Goal: Information Seeking & Learning: Learn about a topic

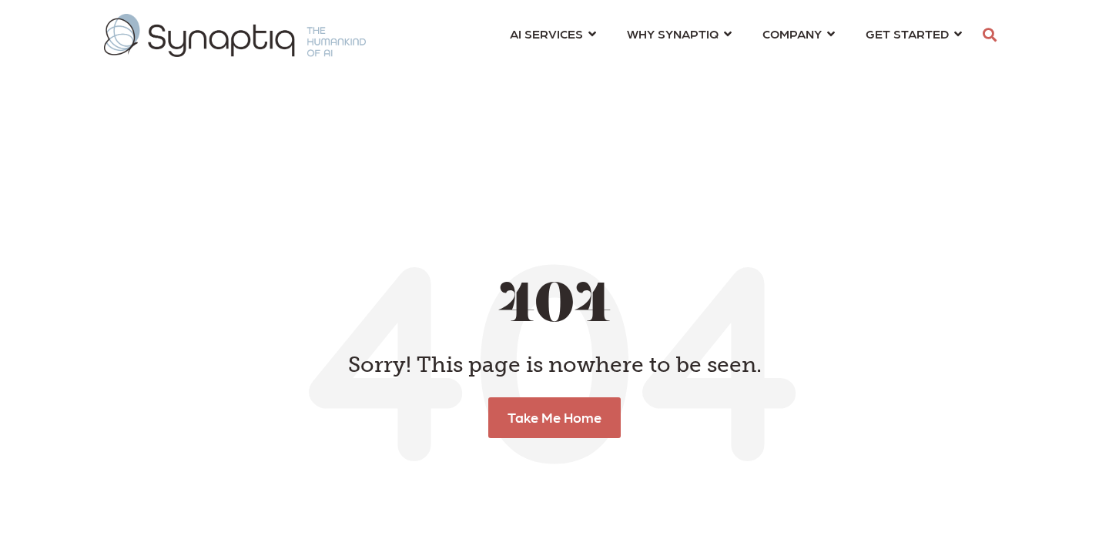
scroll to position [0, 7]
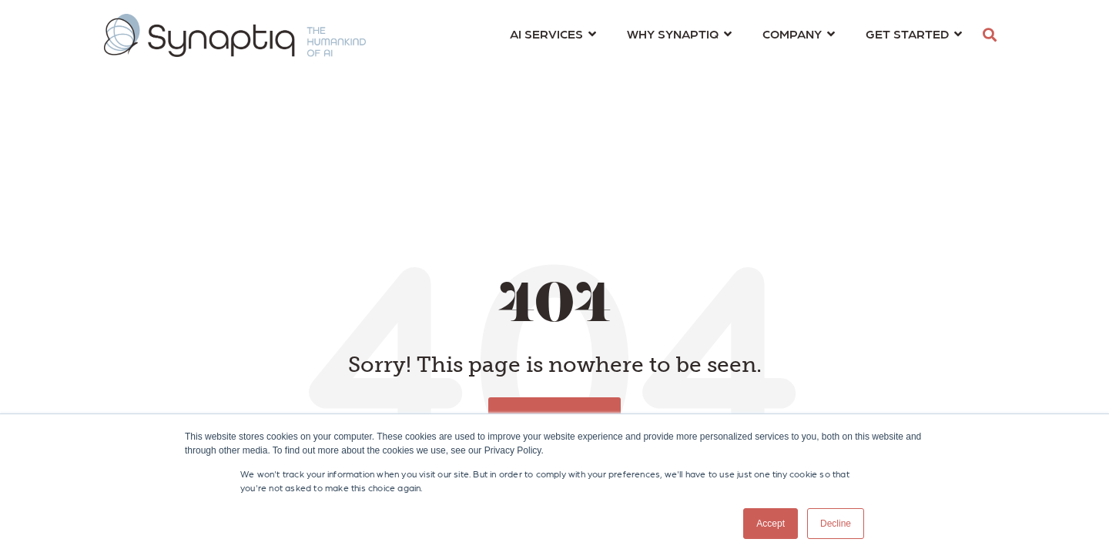
click at [793, 525] on link "Accept" at bounding box center [770, 523] width 55 height 31
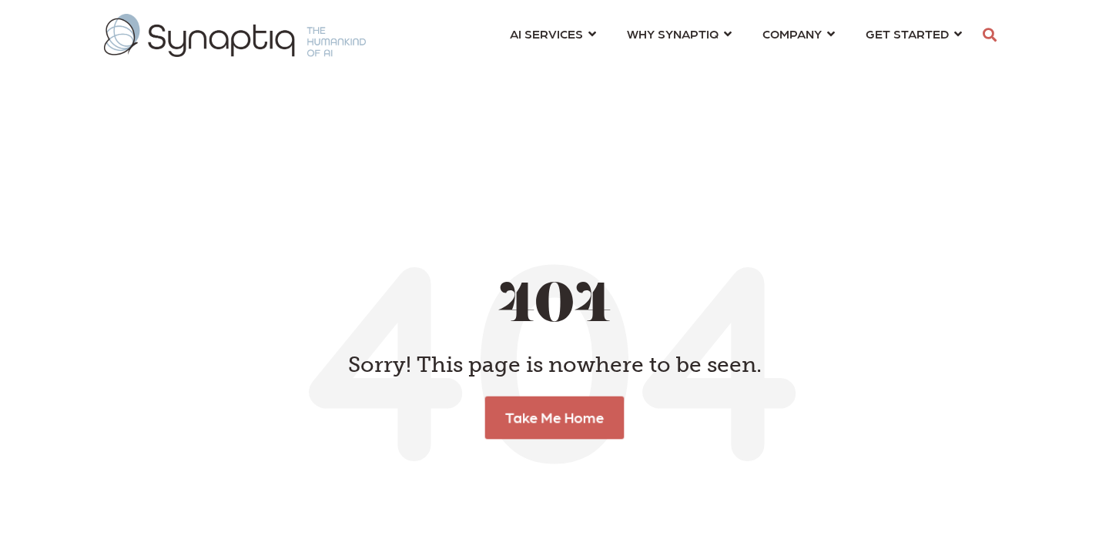
click at [573, 400] on link "Take Me Home" at bounding box center [554, 417] width 139 height 42
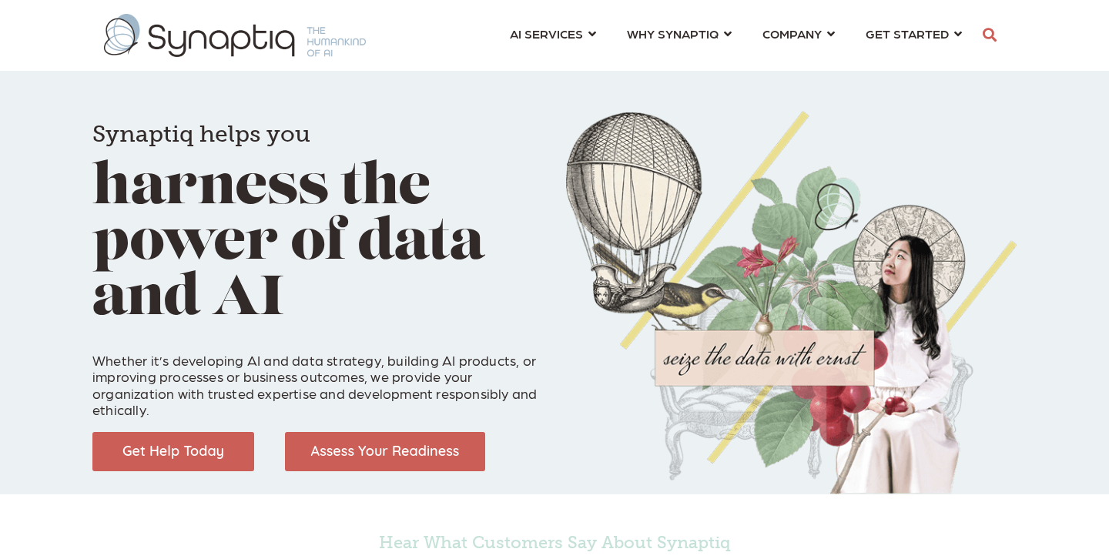
scroll to position [0, 7]
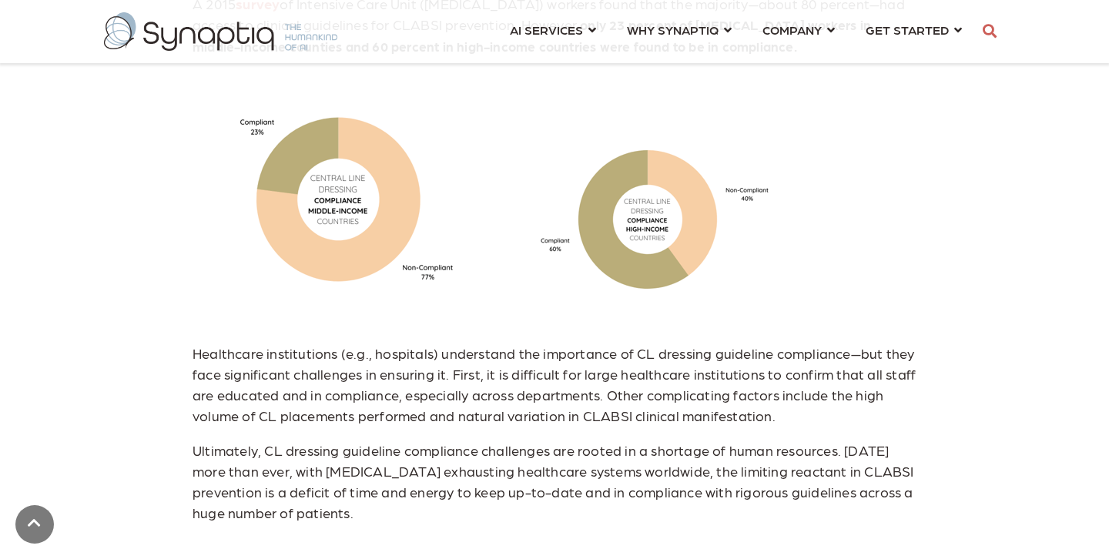
scroll to position [1869, 0]
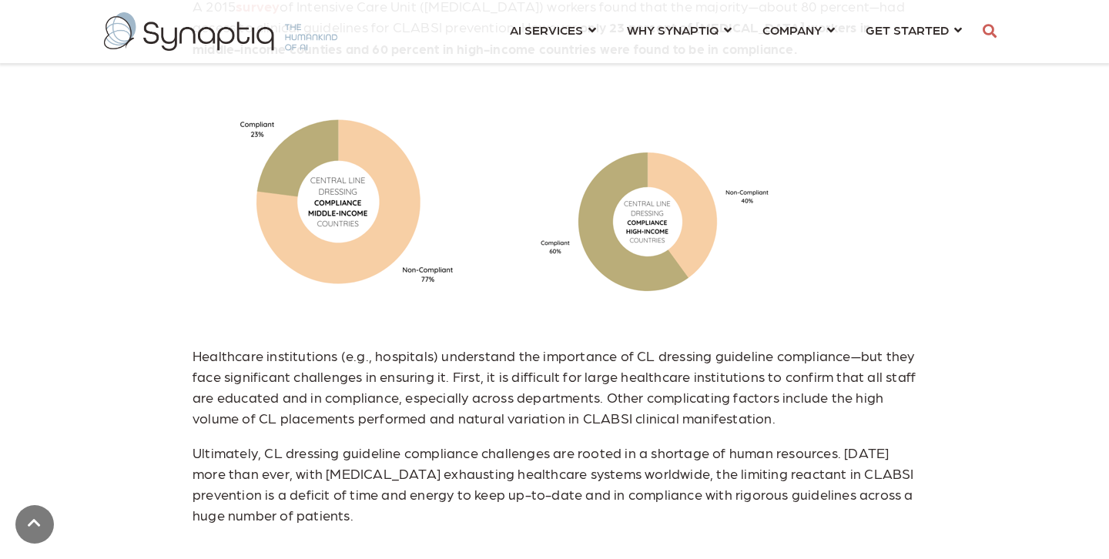
click at [528, 195] on img at bounding box center [655, 221] width 308 height 219
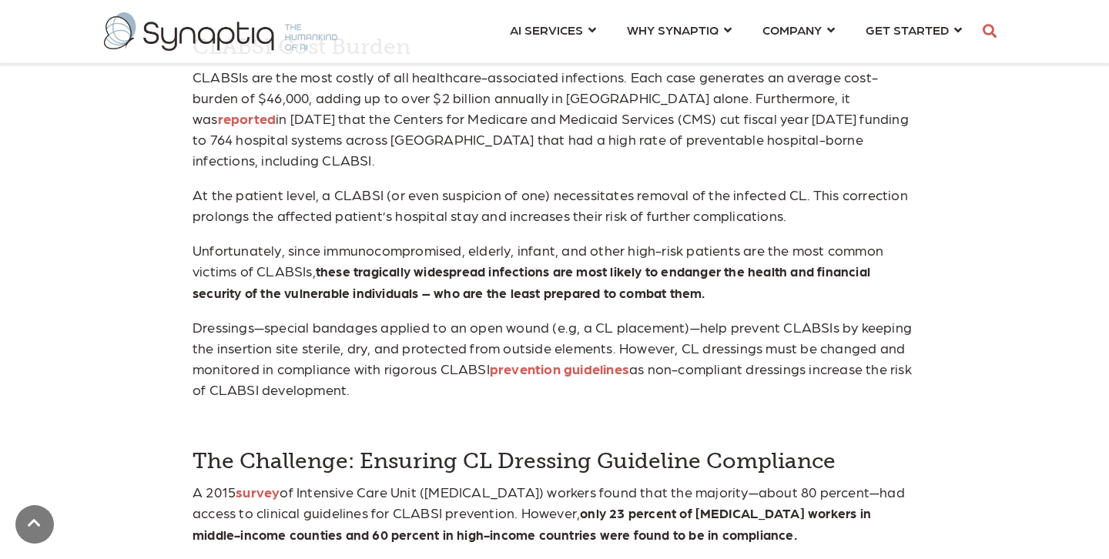
scroll to position [1278, 0]
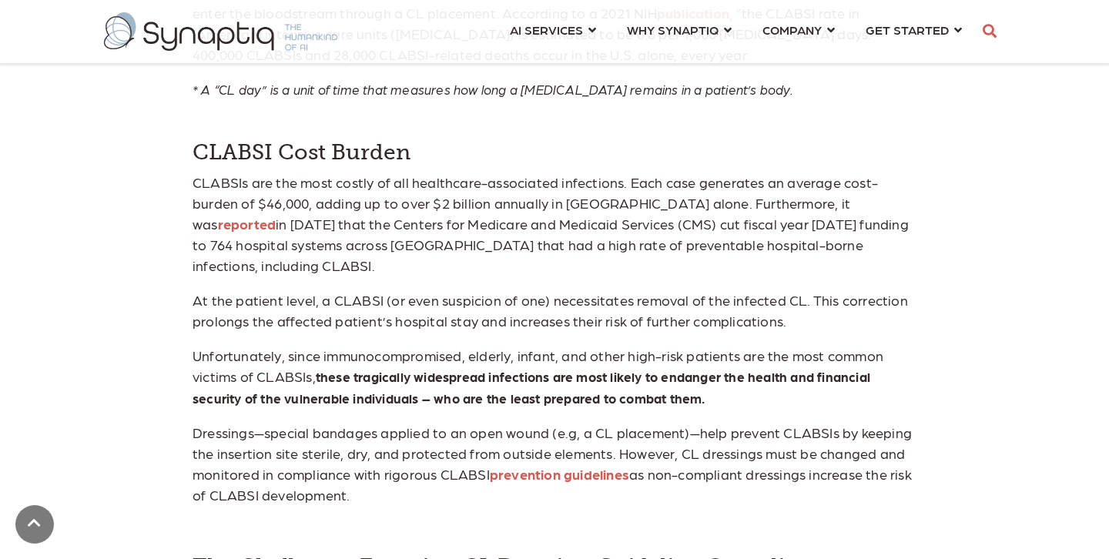
click at [277, 216] on link "reported" at bounding box center [247, 224] width 59 height 16
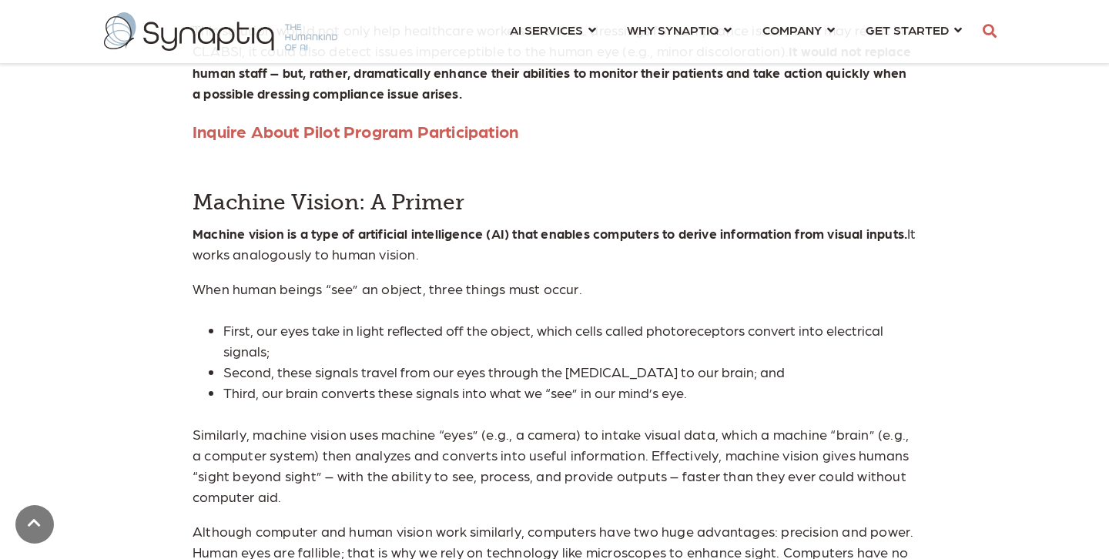
scroll to position [2676, 0]
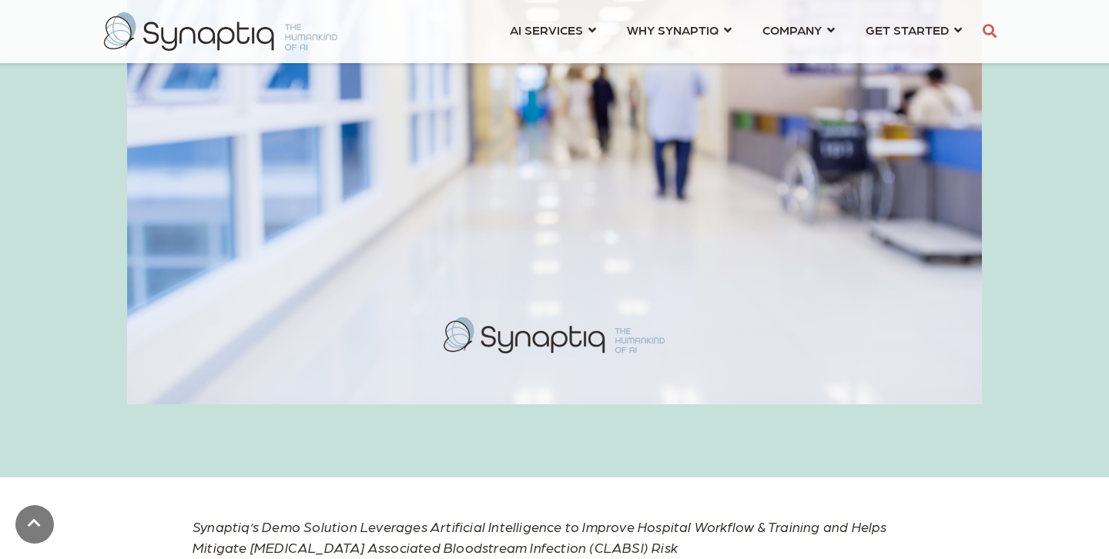
scroll to position [455, 0]
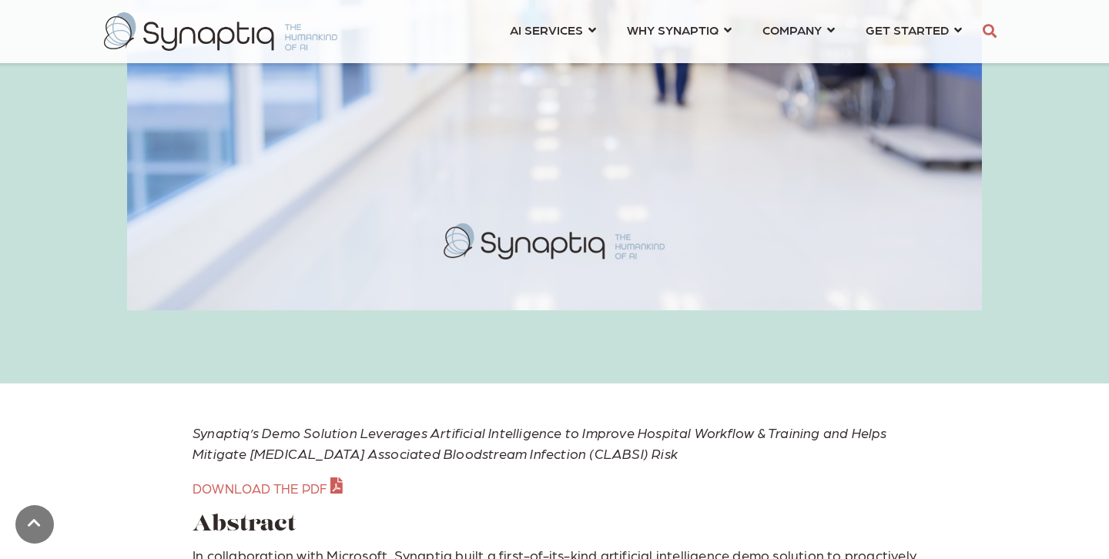
click at [421, 520] on h1 "Abstract" at bounding box center [555, 525] width 724 height 25
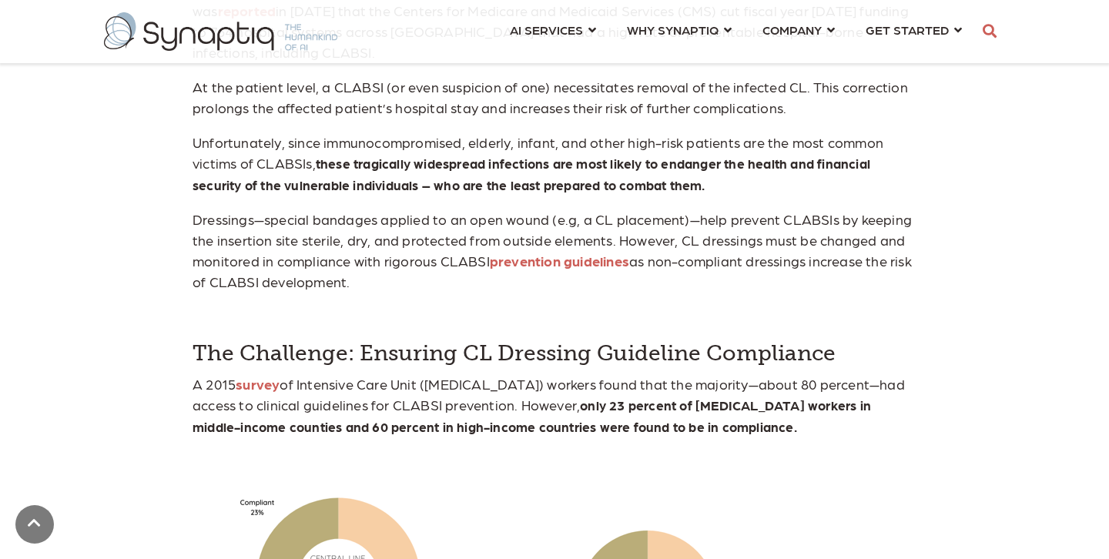
scroll to position [3875, 0]
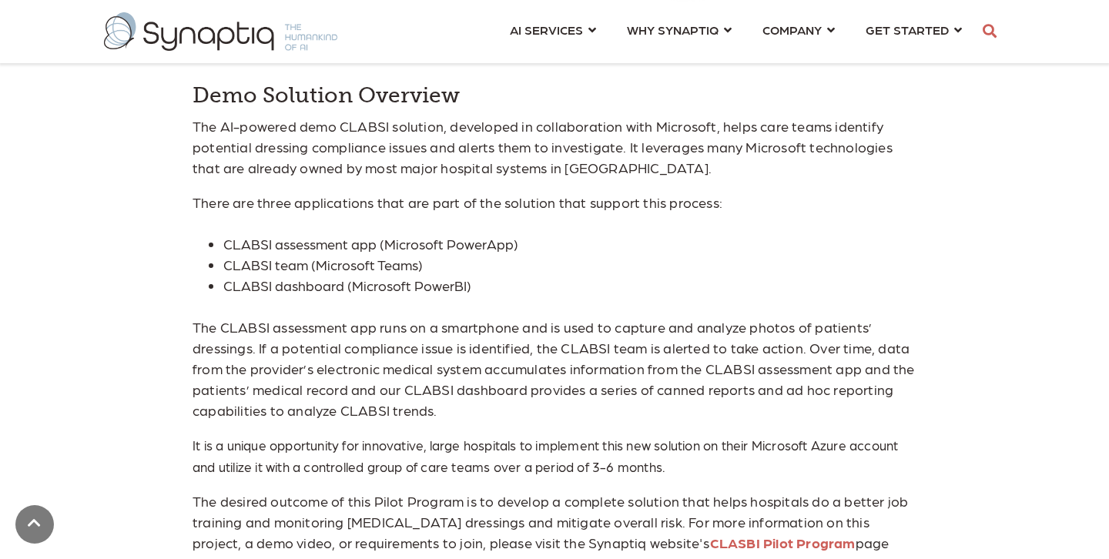
click at [710, 535] on link "CLASBI Pilot Program" at bounding box center [783, 543] width 146 height 16
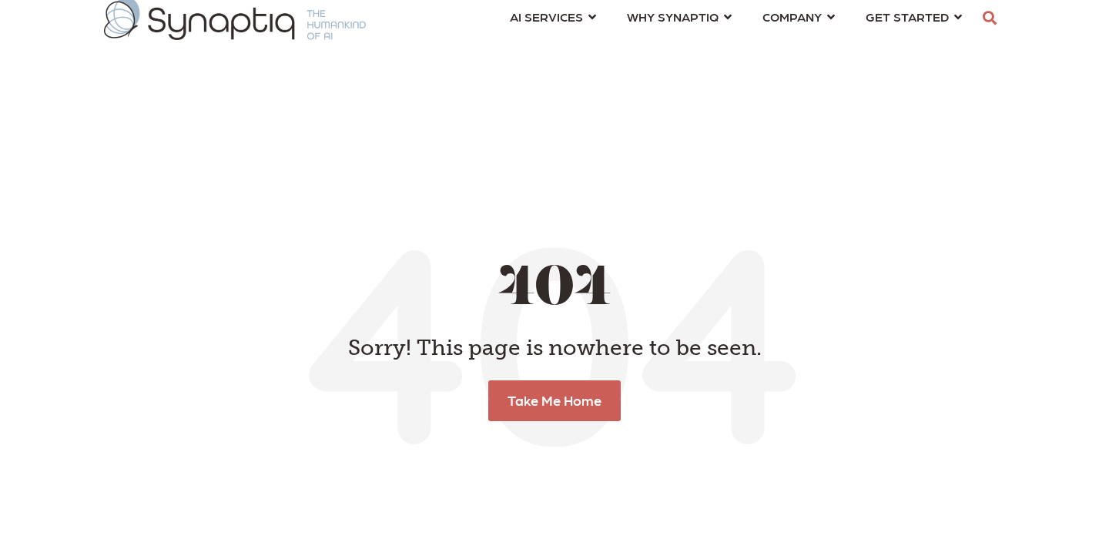
scroll to position [18, 0]
